Goal: Find specific page/section: Find specific page/section

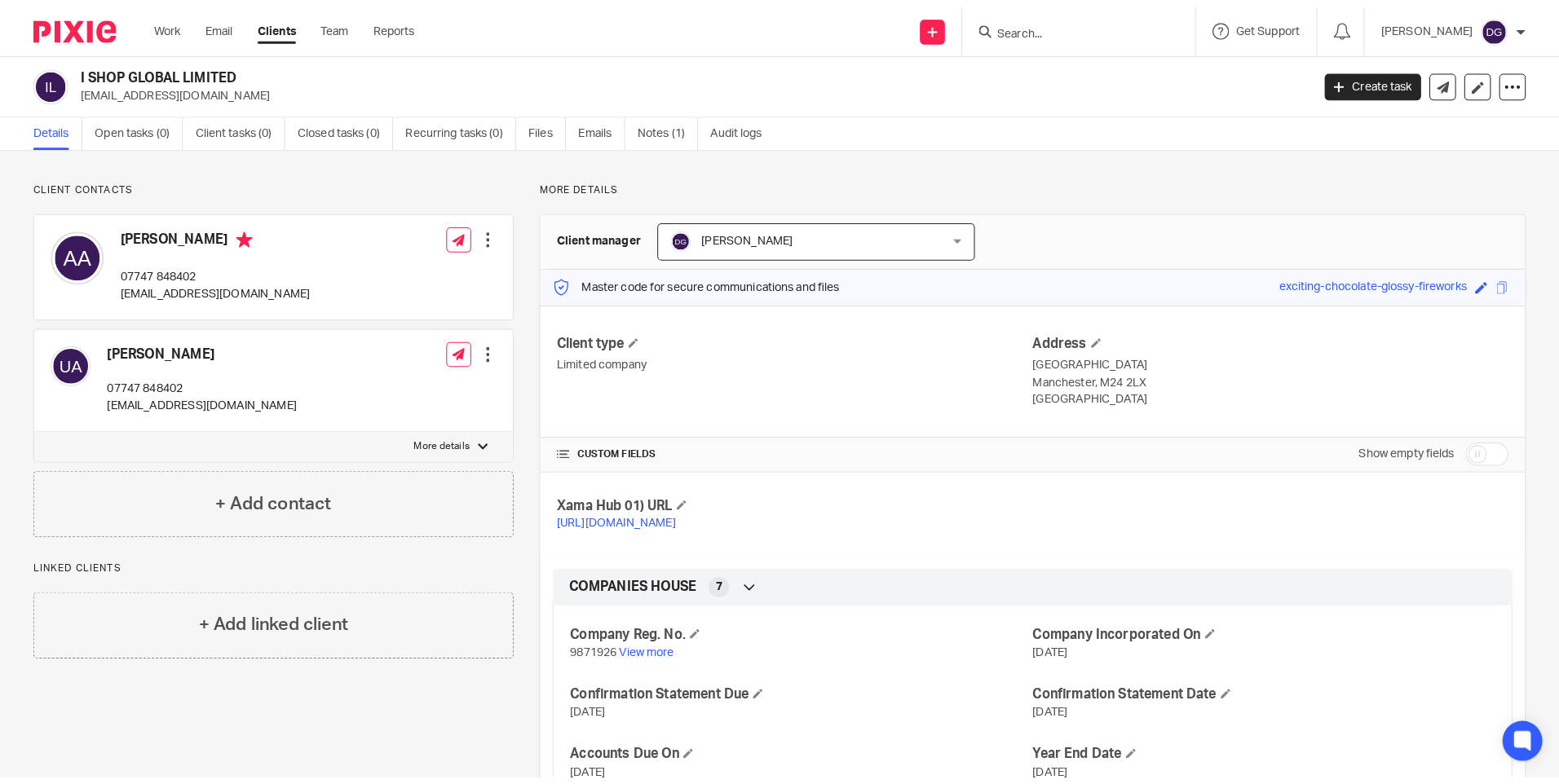
scroll to position [163, 0]
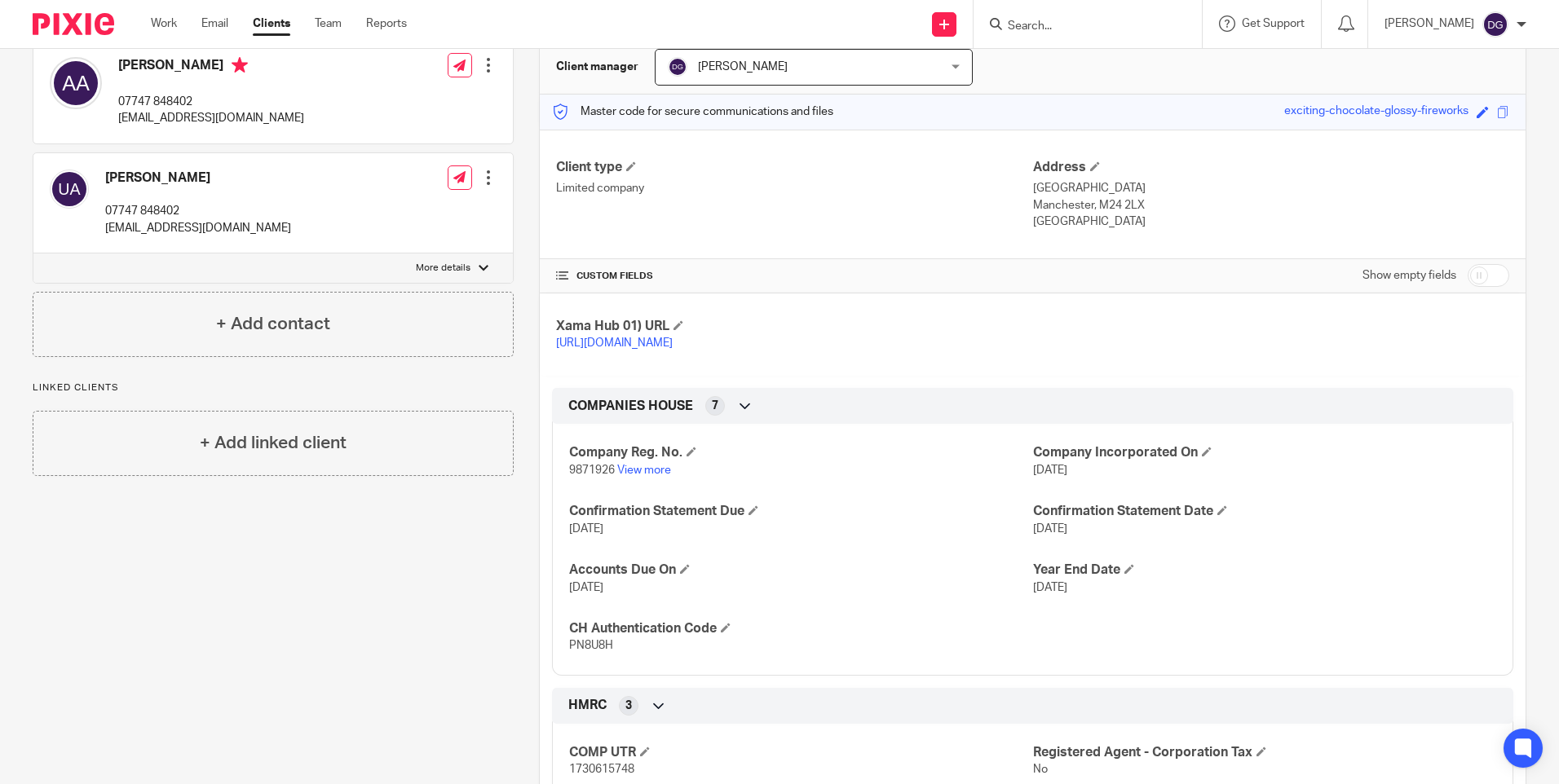
click at [1151, 23] on input "Search" at bounding box center [1079, 26] width 147 height 14
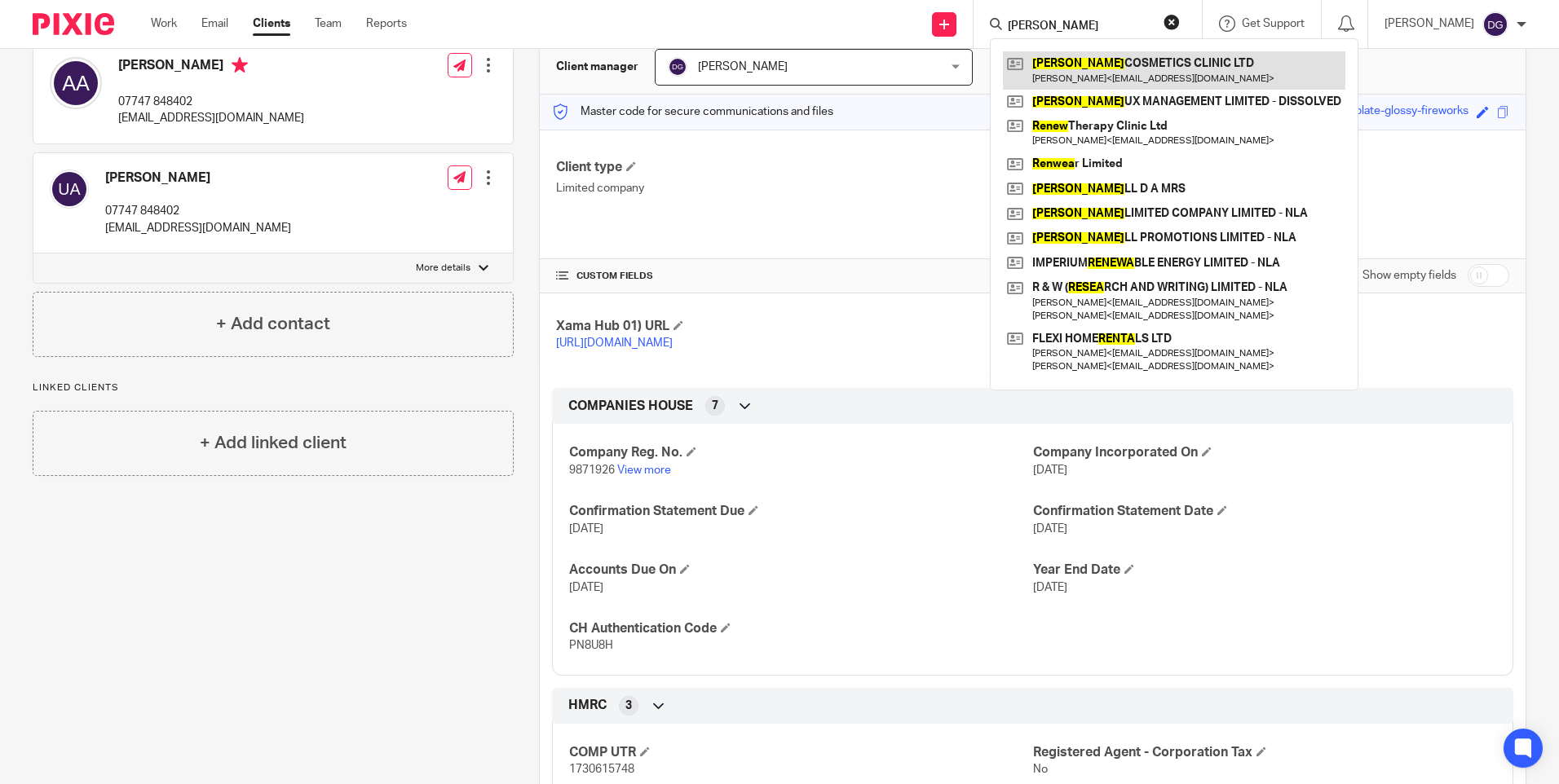
type input "renea"
click at [1092, 80] on link at bounding box center [1174, 70] width 343 height 38
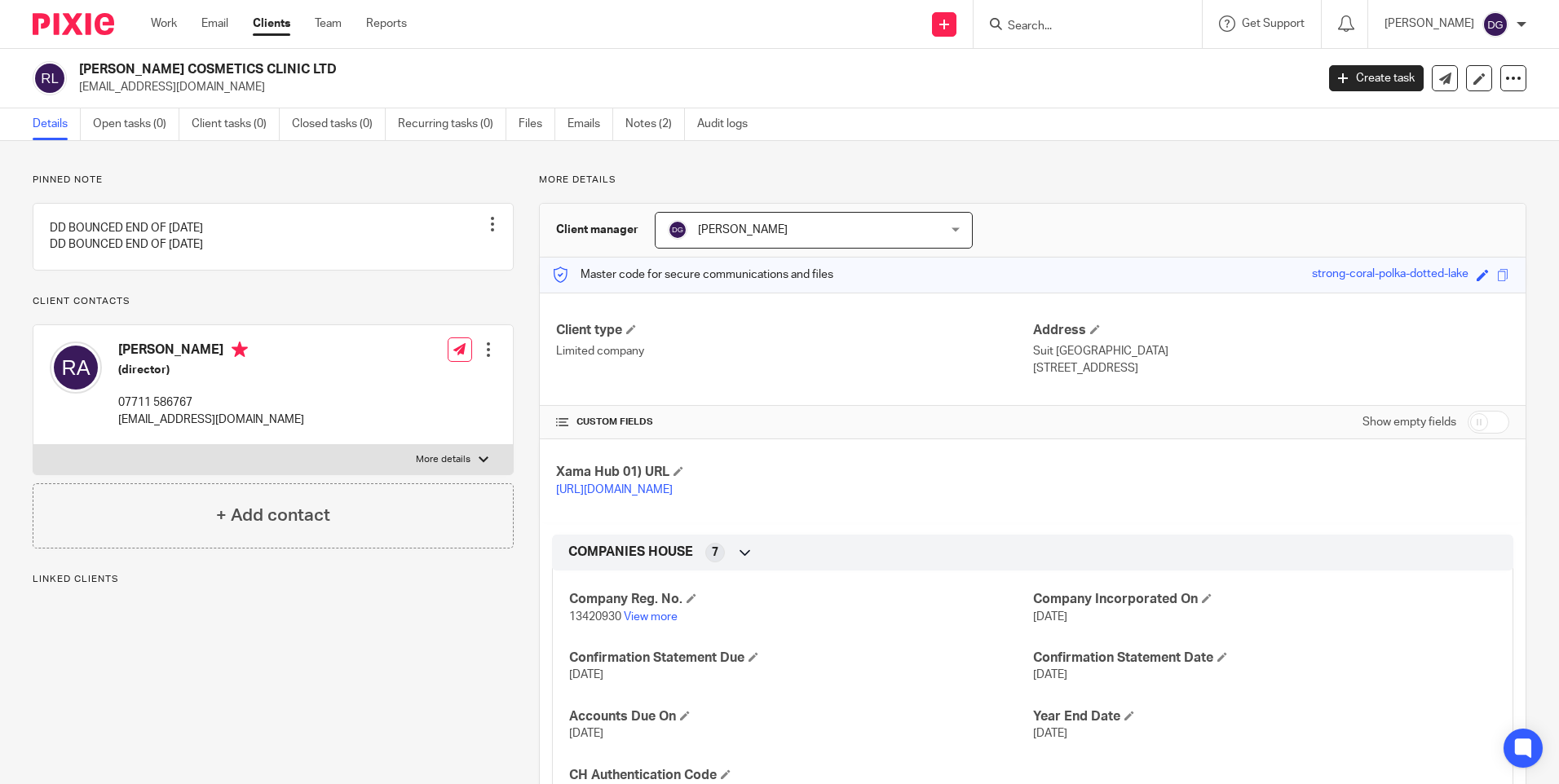
drag, startPoint x: 197, startPoint y: 88, endPoint x: 79, endPoint y: 89, distance: 118.0
click at [79, 89] on p "[EMAIL_ADDRESS][DOMAIN_NAME]" at bounding box center [691, 87] width 1225 height 16
copy p "[EMAIL_ADDRESS][DOMAIN_NAME]"
click at [581, 127] on link "Emails" at bounding box center [590, 125] width 45 height 32
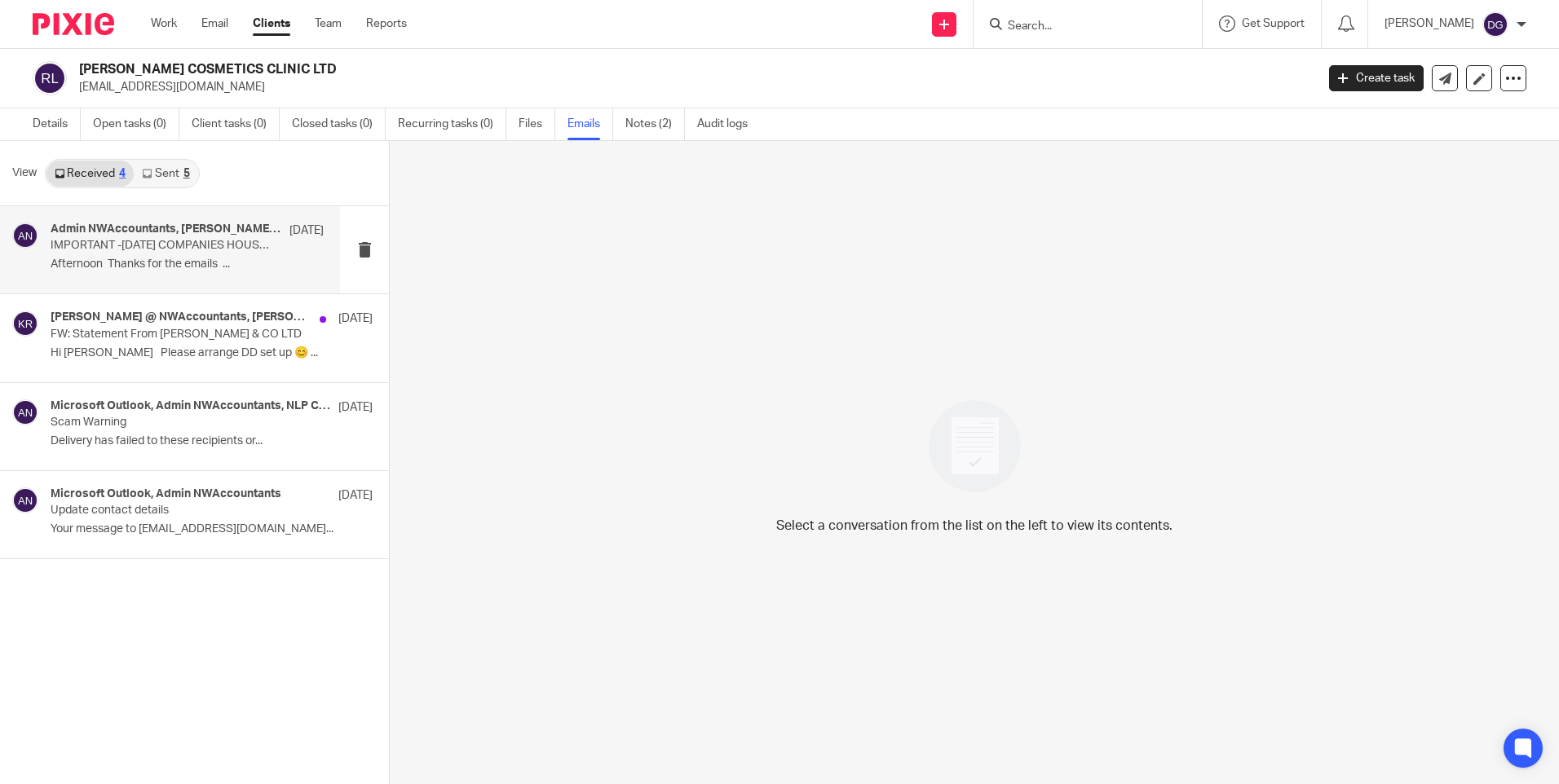
click at [132, 259] on p "Afternoon Thanks for the emails ..." at bounding box center [187, 264] width 273 height 13
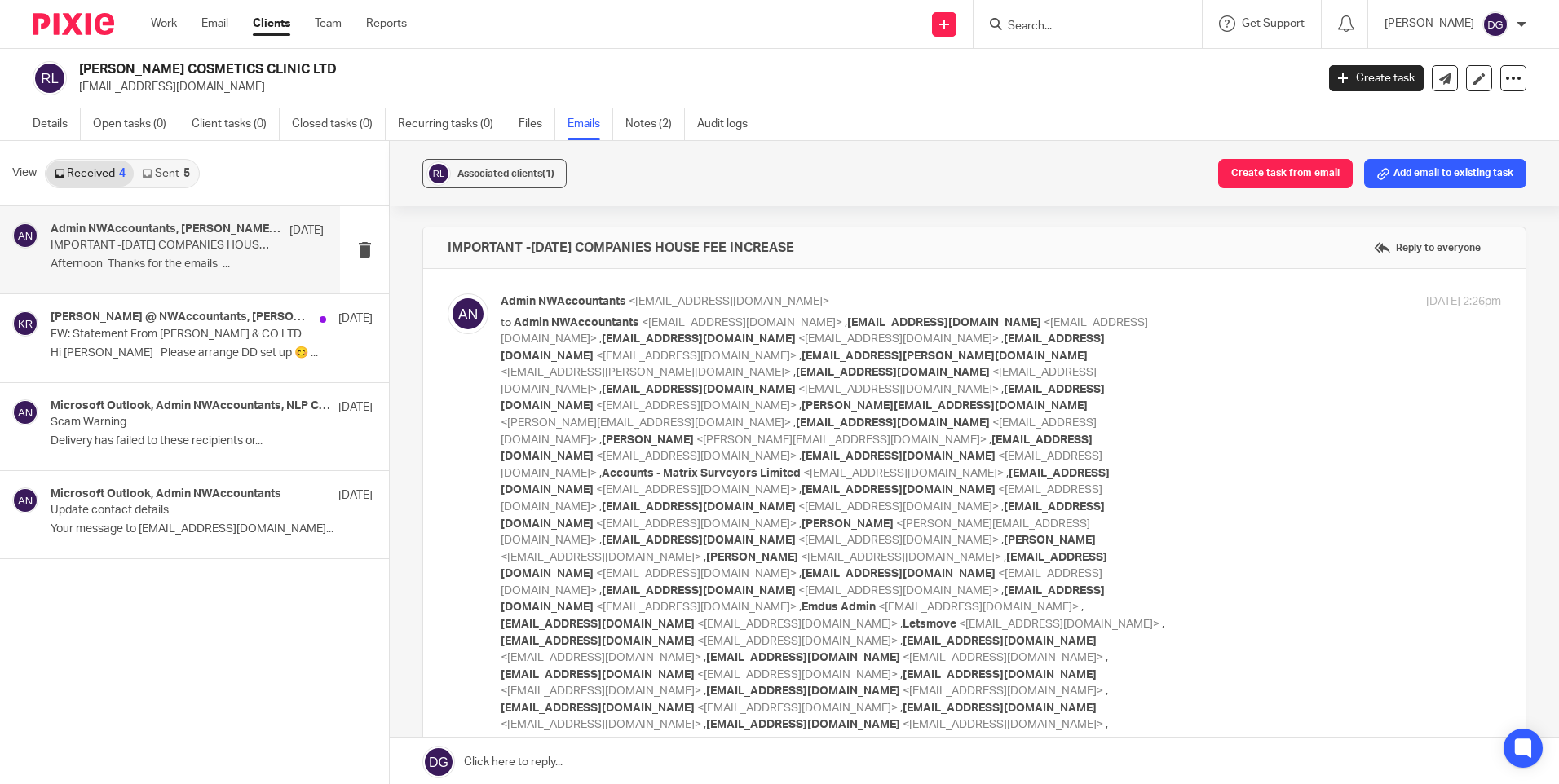
click at [199, 266] on p "Afternoon Thanks for the emails ..." at bounding box center [187, 264] width 273 height 13
click at [172, 336] on p "FW: Statement From [PERSON_NAME] & CO LTD" at bounding box center [159, 334] width 218 height 13
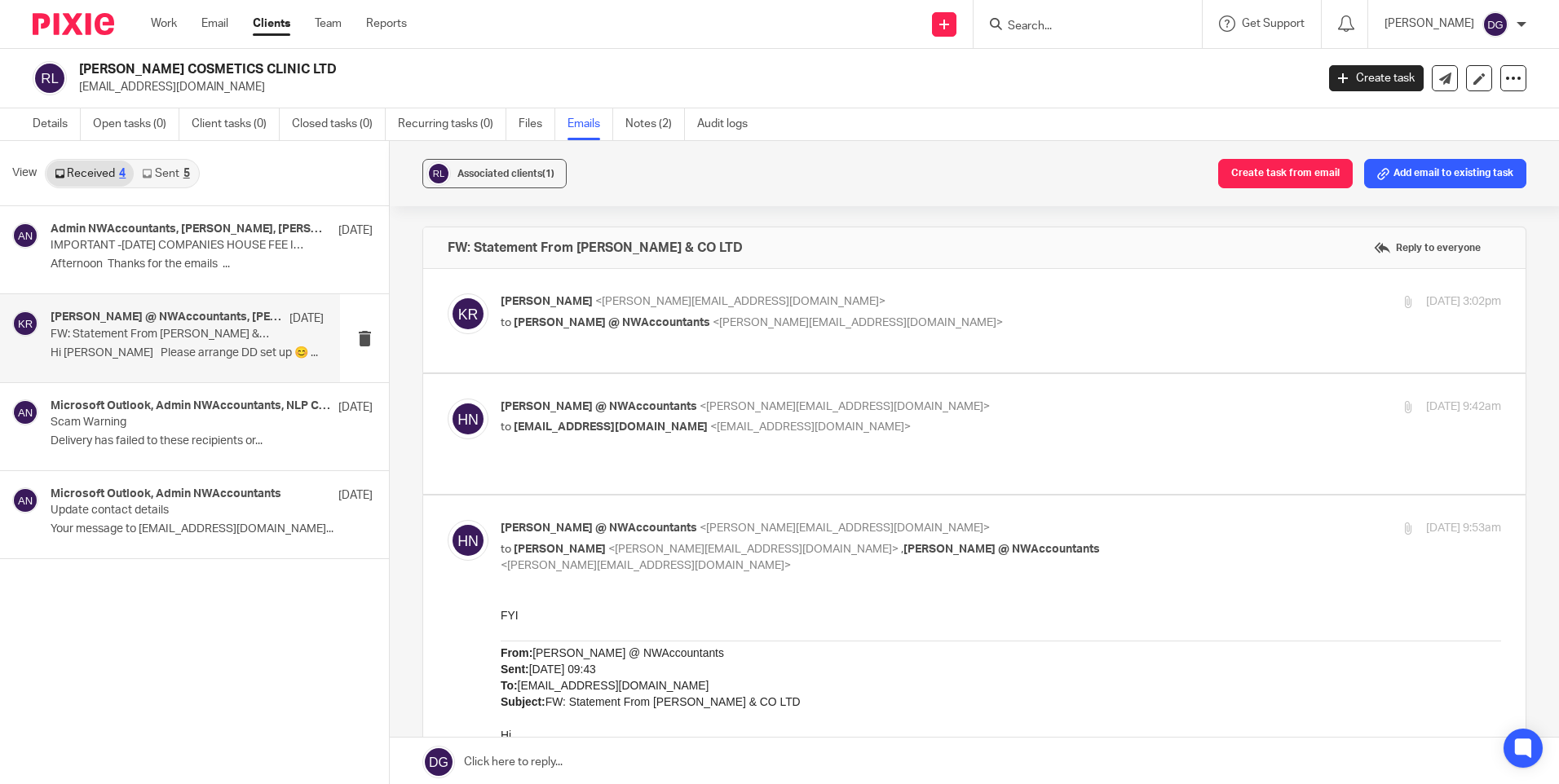
click at [928, 423] on p "to [EMAIL_ADDRESS][DOMAIN_NAME] <[EMAIL_ADDRESS][DOMAIN_NAME]>" at bounding box center [834, 428] width 667 height 17
checkbox input "true"
